Goal: Information Seeking & Learning: Learn about a topic

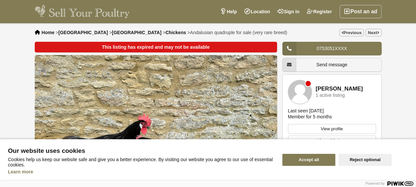
click at [306, 155] on button "Accept all" at bounding box center [308, 159] width 53 height 12
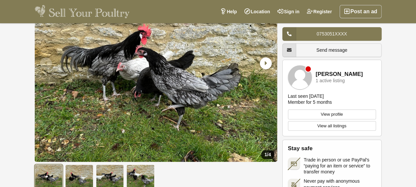
scroll to position [66, 0]
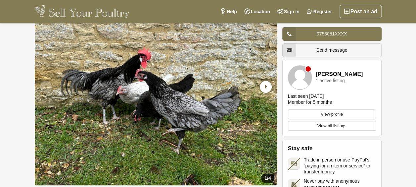
click at [264, 86] on icon "Next slide" at bounding box center [266, 87] width 12 height 12
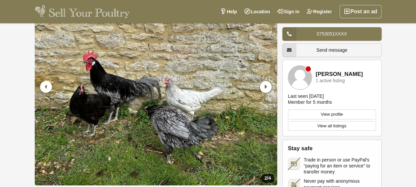
click at [264, 87] on icon "Next slide" at bounding box center [266, 87] width 12 height 12
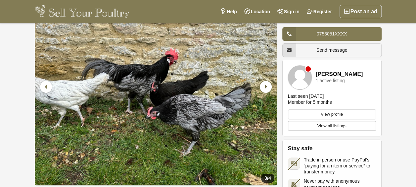
click at [264, 87] on icon "Next slide" at bounding box center [266, 87] width 12 height 12
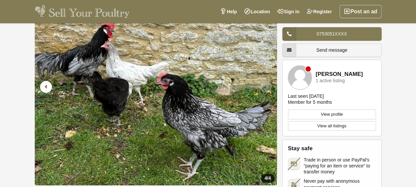
scroll to position [33, 0]
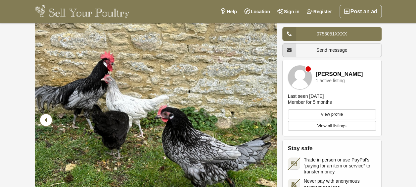
click at [40, 119] on icon "Previous slide" at bounding box center [46, 120] width 12 height 12
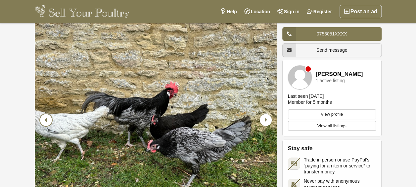
click at [60, 118] on img "3 / 4" at bounding box center [156, 120] width 242 height 196
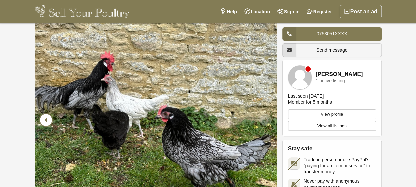
click at [56, 115] on img "4 / 4" at bounding box center [156, 120] width 242 height 196
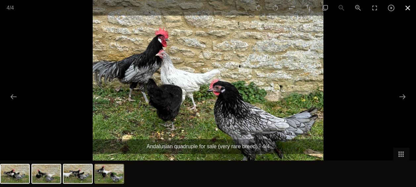
click at [410, 10] on button "Close gallery" at bounding box center [407, 8] width 17 height 16
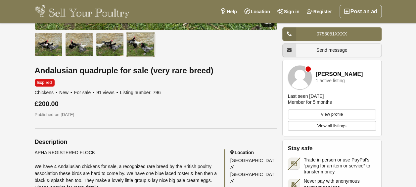
scroll to position [265, 0]
